Goal: Task Accomplishment & Management: Use online tool/utility

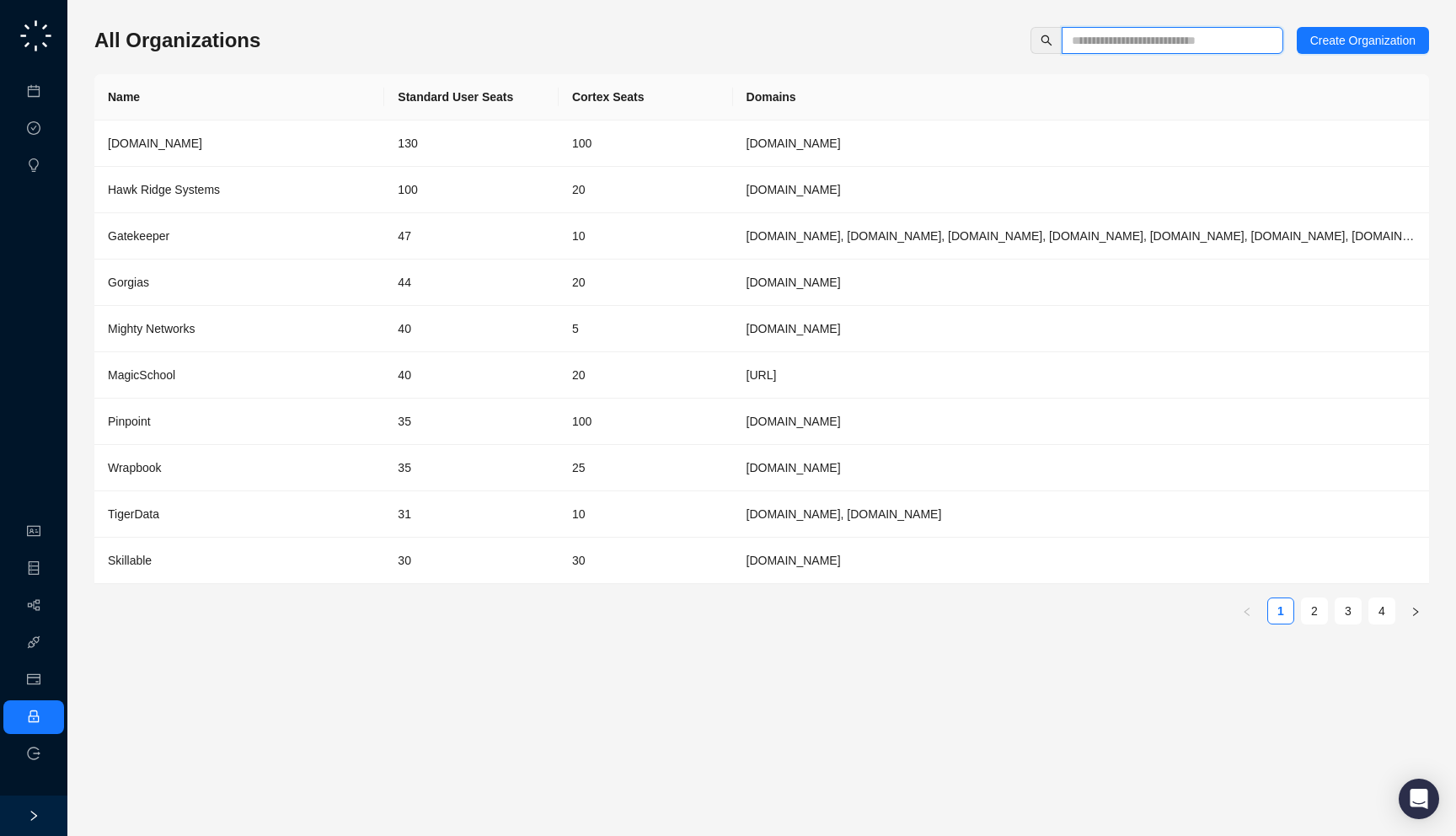
click at [1091, 34] on input "text" at bounding box center [1165, 40] width 188 height 18
type input "***"
click at [300, 283] on div "Gorgias" at bounding box center [239, 281] width 263 height 18
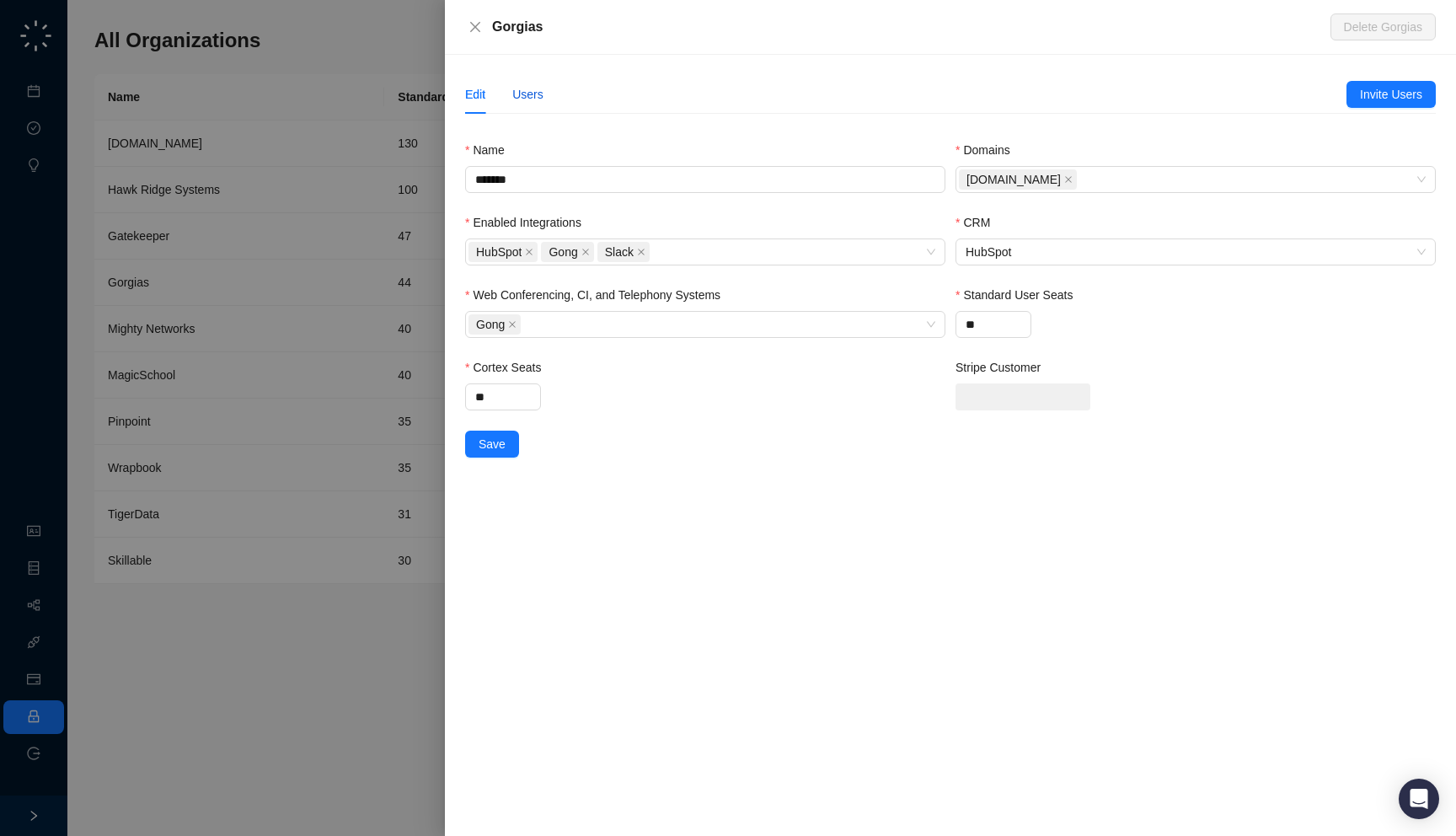
click at [533, 94] on div "Users" at bounding box center [528, 93] width 31 height 18
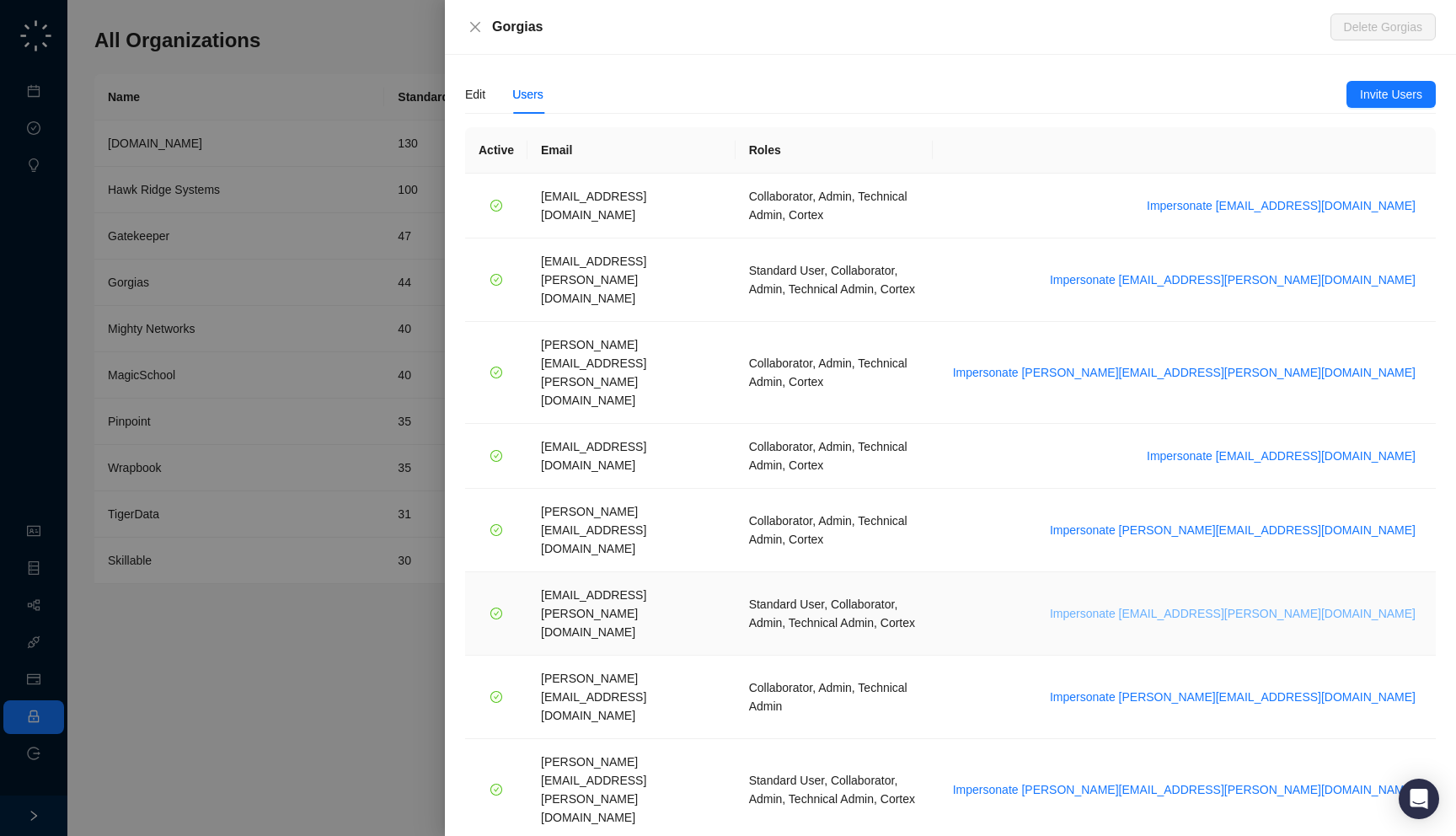
click at [1262, 604] on span "Impersonate janadhi.kuruppu@gorgias.com" at bounding box center [1232, 613] width 366 height 18
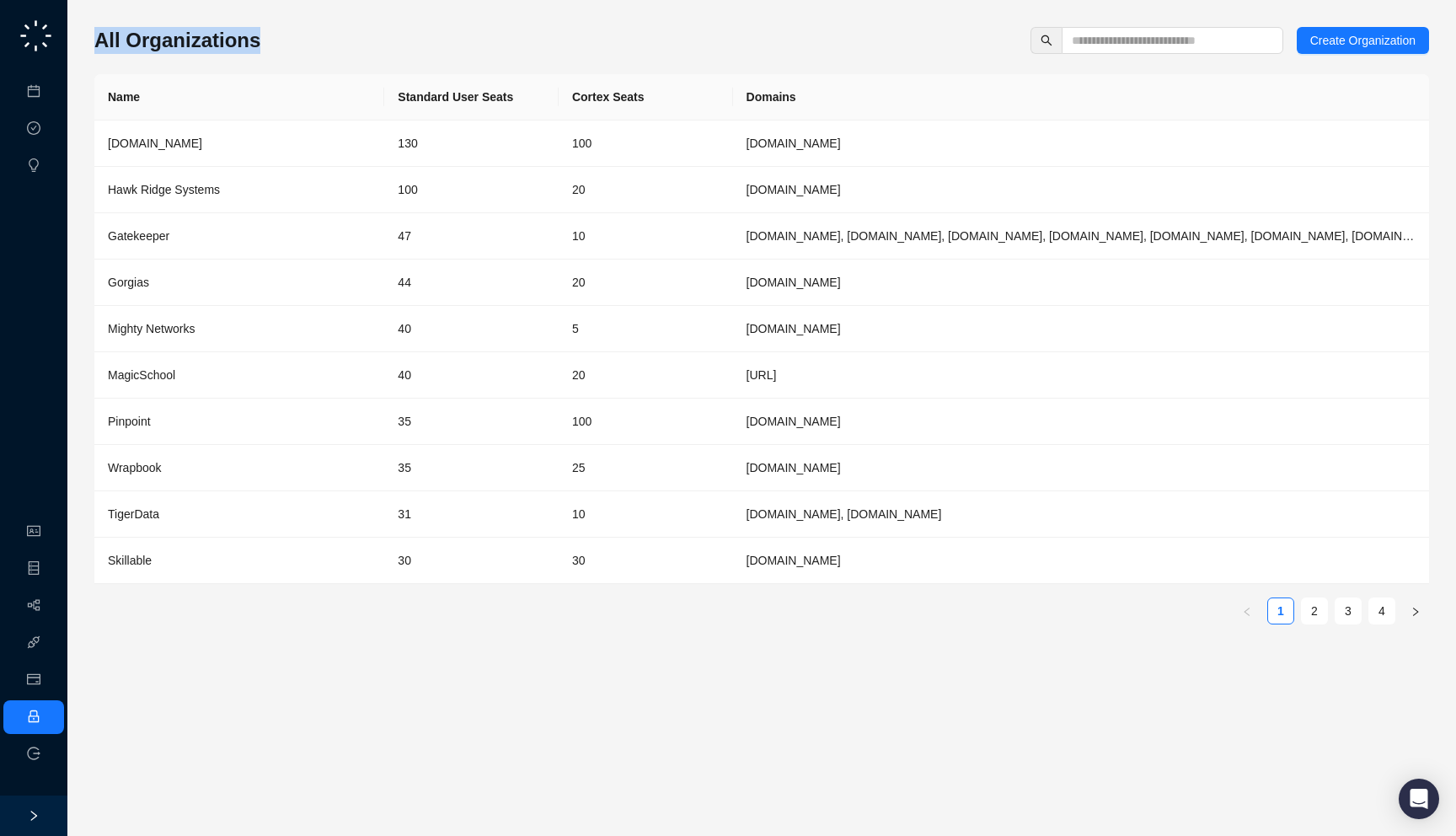
drag, startPoint x: 272, startPoint y: 21, endPoint x: 271, endPoint y: 39, distance: 18.0
click at [271, 39] on div "All Organizations Create Organization Name Standard User Seats Cortex Seats Dom…" at bounding box center [761, 418] width 1334 height 809
click at [402, 128] on td "130" at bounding box center [471, 144] width 174 height 47
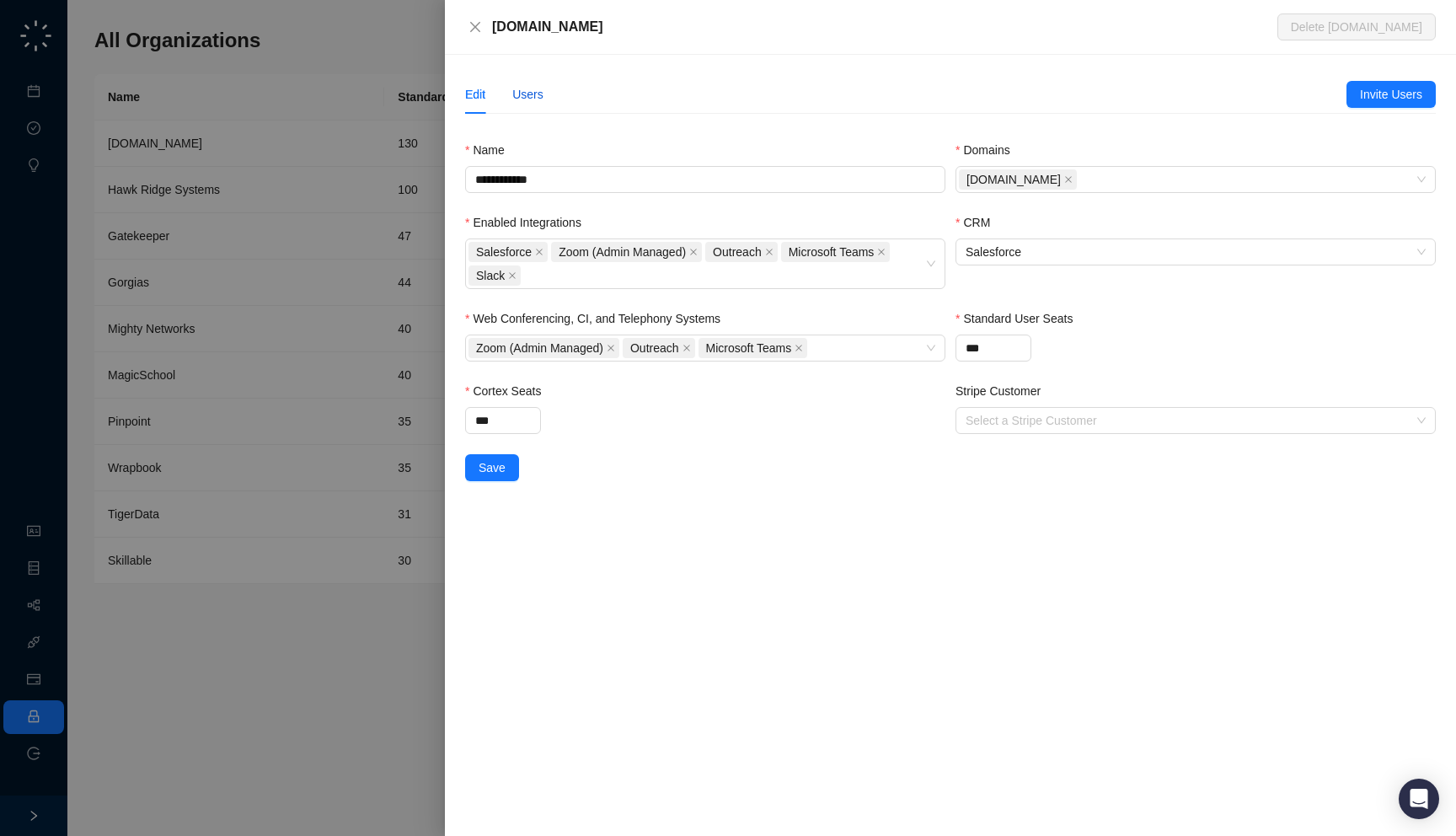
click at [530, 96] on div "Users" at bounding box center [528, 93] width 31 height 18
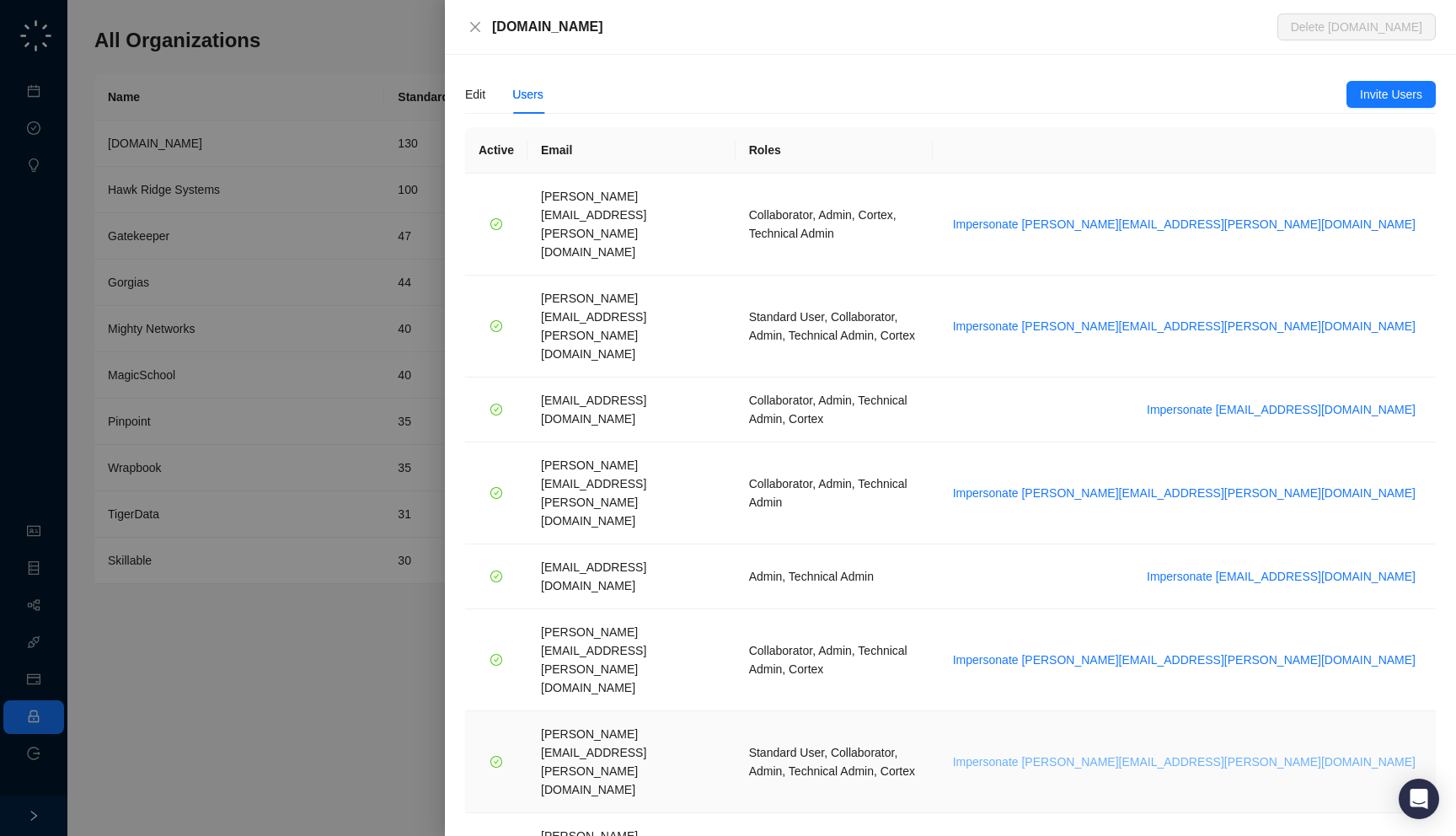
click at [1266, 752] on span "Impersonate tom.barber@synthesia.io" at bounding box center [1183, 761] width 462 height 18
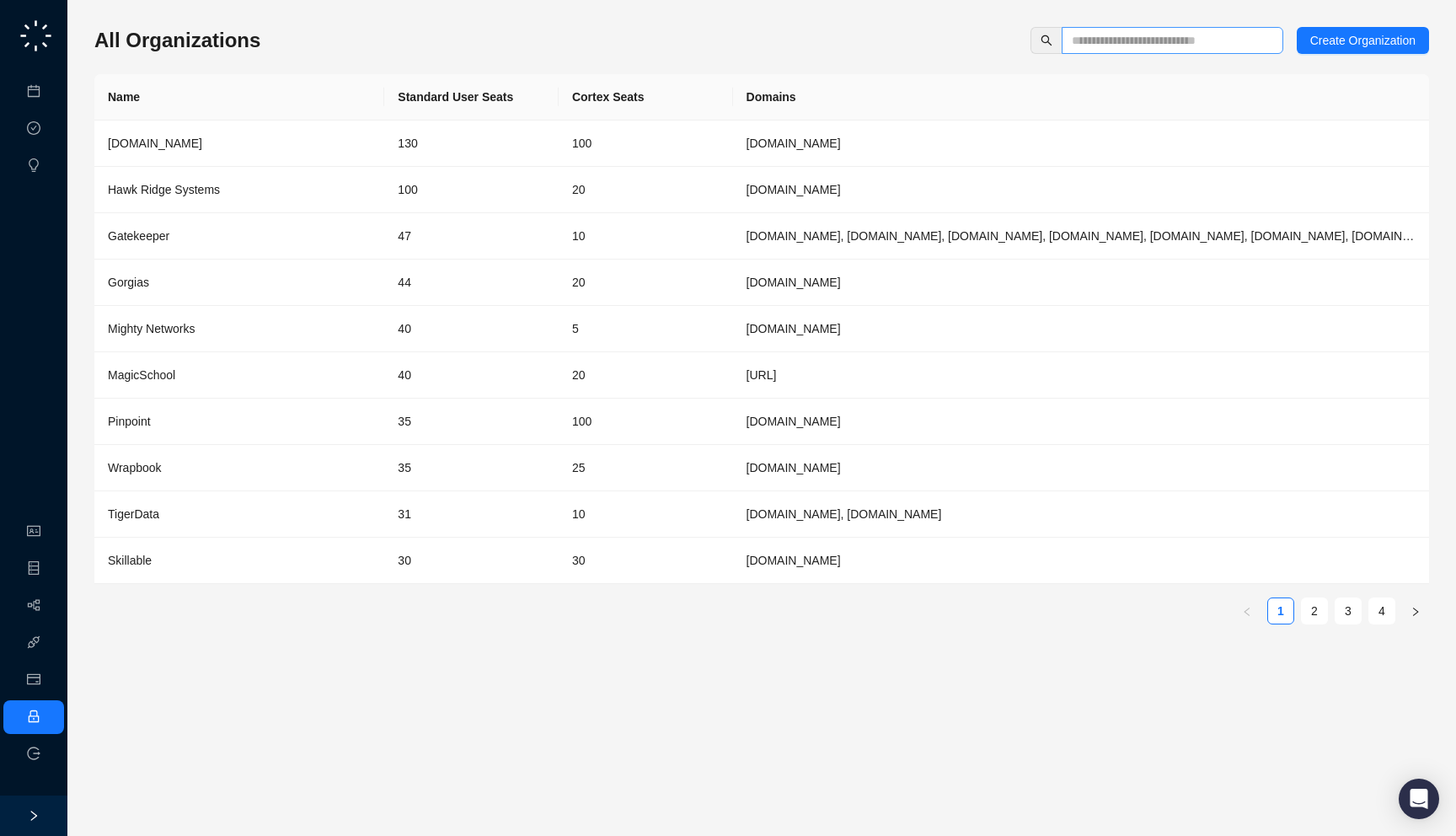
click at [1204, 27] on span at bounding box center [1173, 41] width 222 height 27
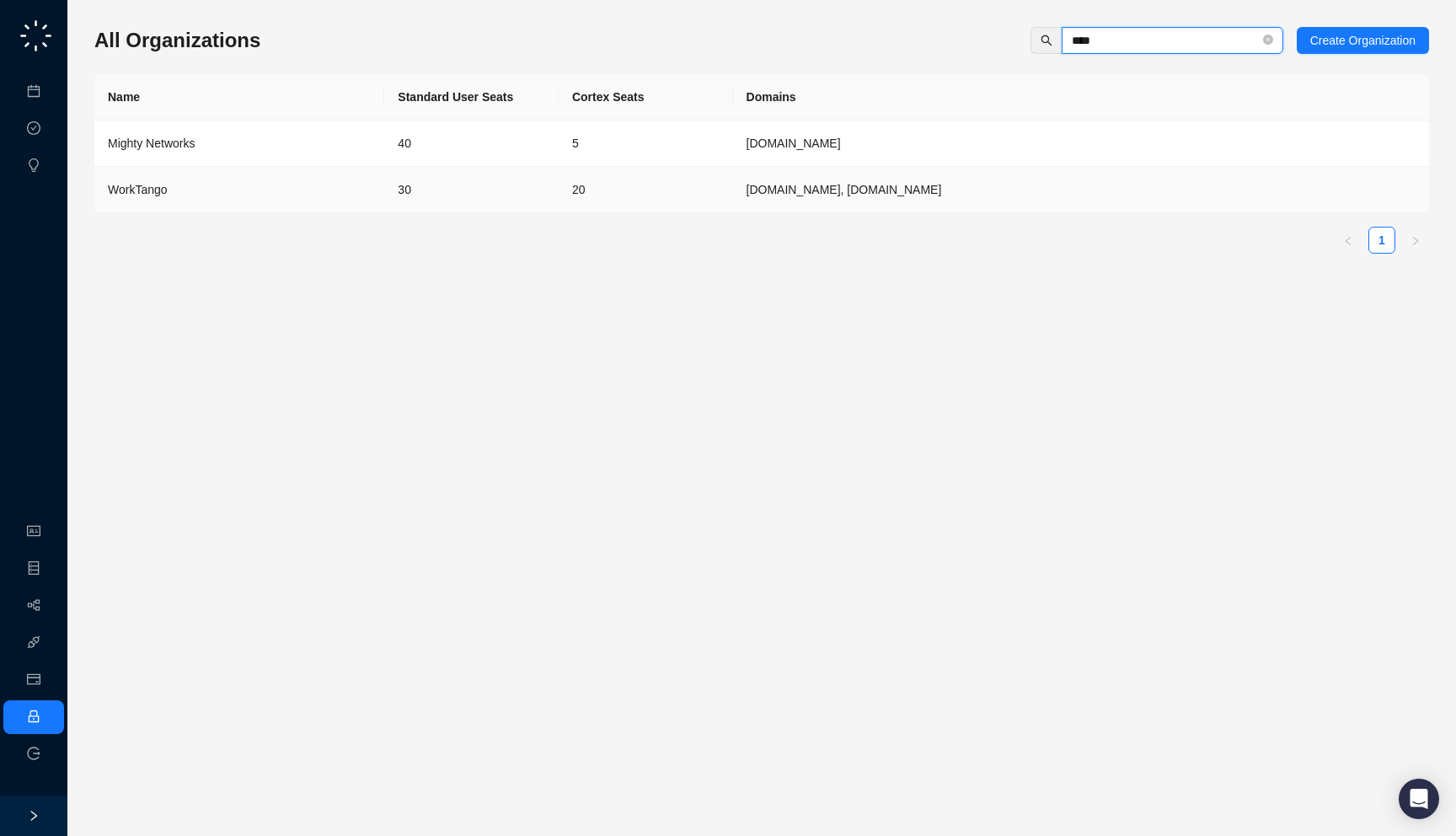
type input "****"
click at [281, 202] on td "WorkTango" at bounding box center [239, 190] width 290 height 47
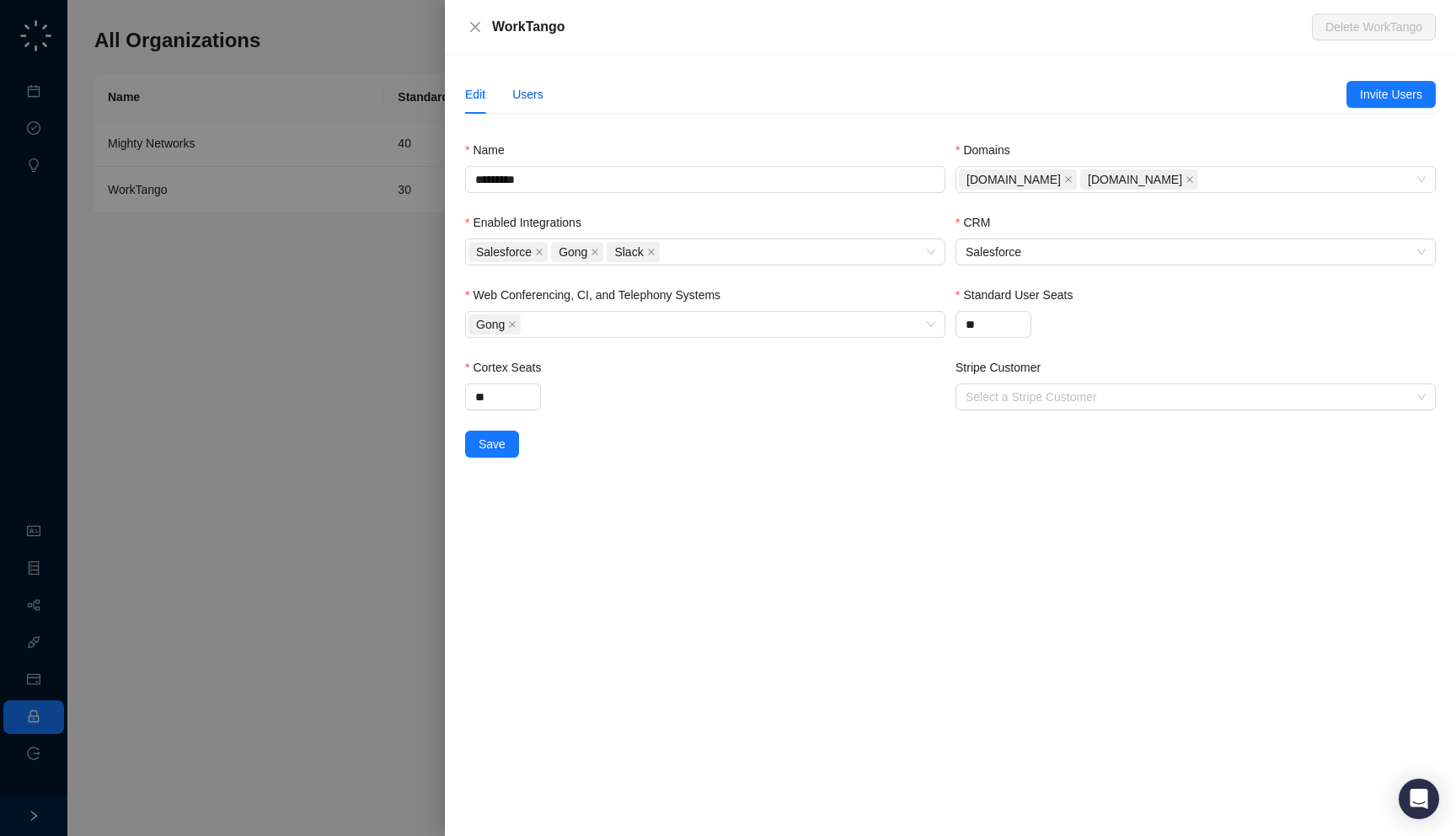
click at [532, 97] on div "Users" at bounding box center [528, 93] width 31 height 18
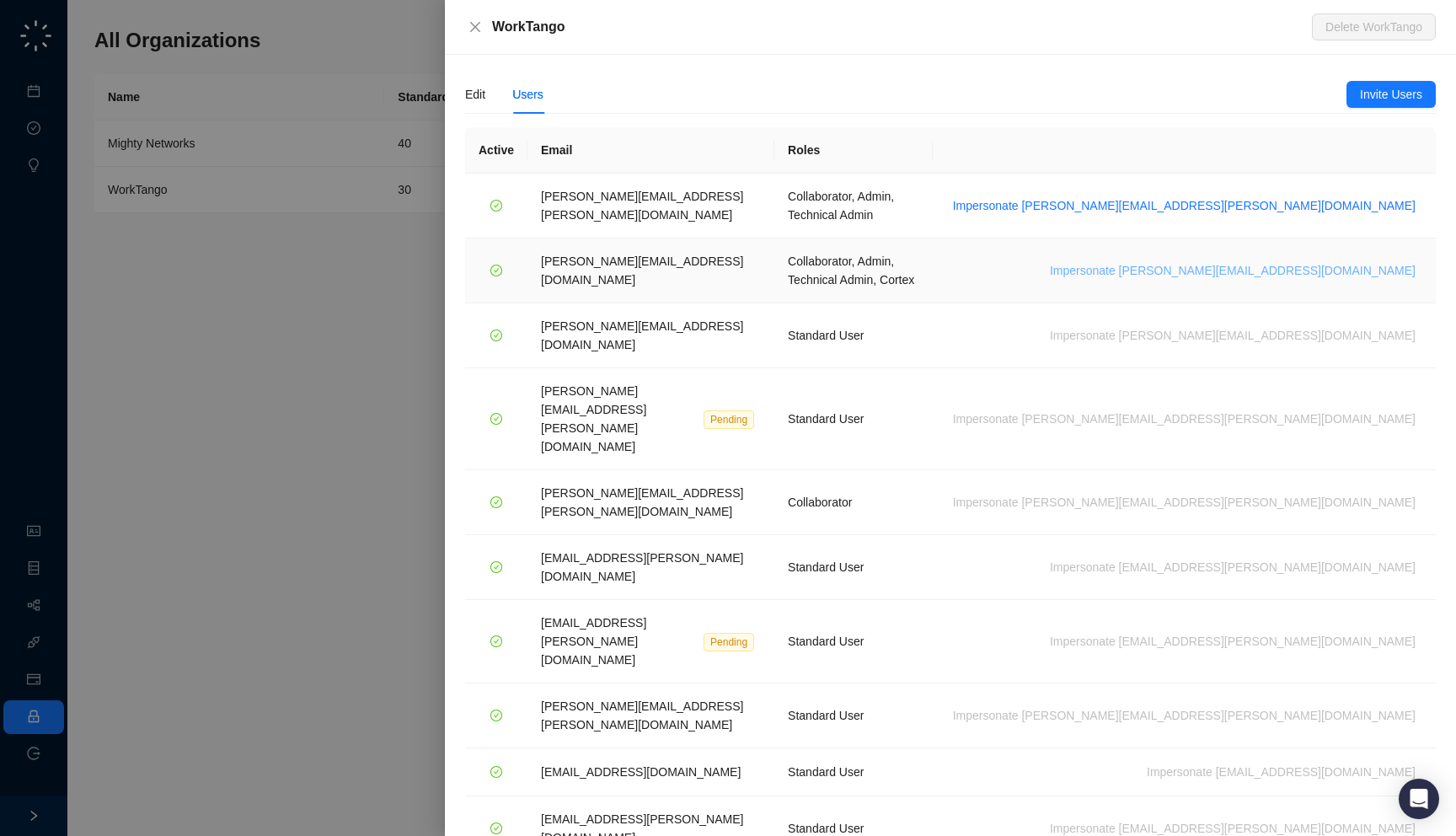
click at [1258, 261] on span "Impersonate stephen.shinnan@worktango.com" at bounding box center [1232, 270] width 366 height 18
